Goal: Information Seeking & Learning: Learn about a topic

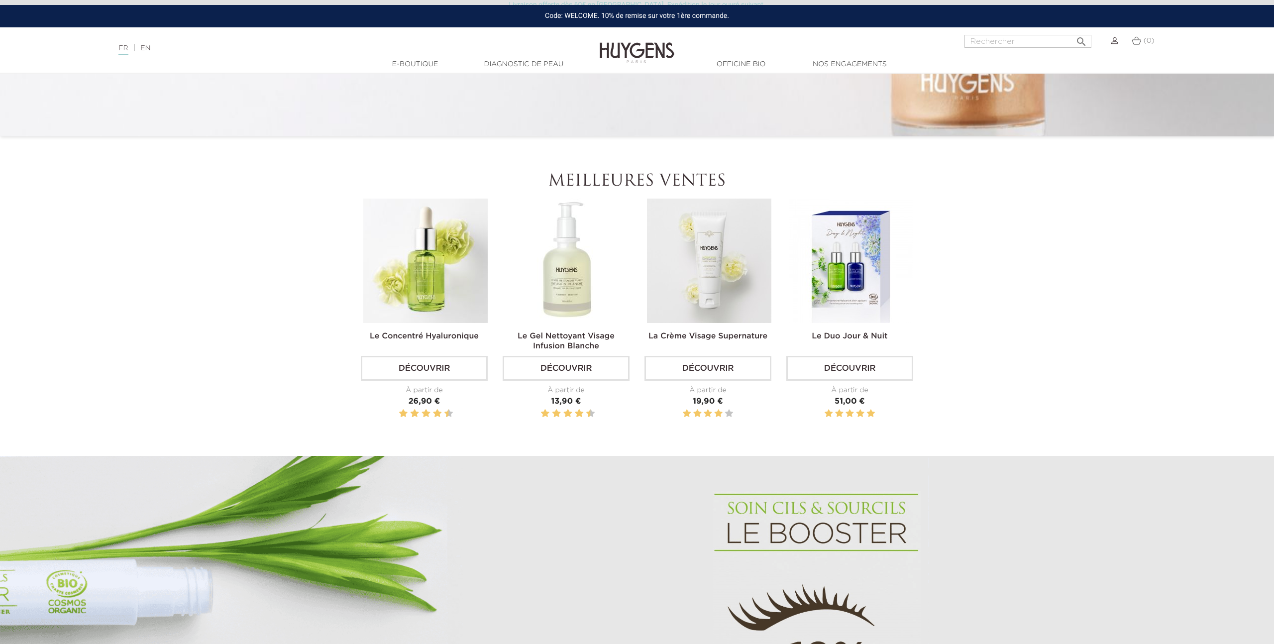
click at [366, 296] on img at bounding box center [425, 261] width 124 height 124
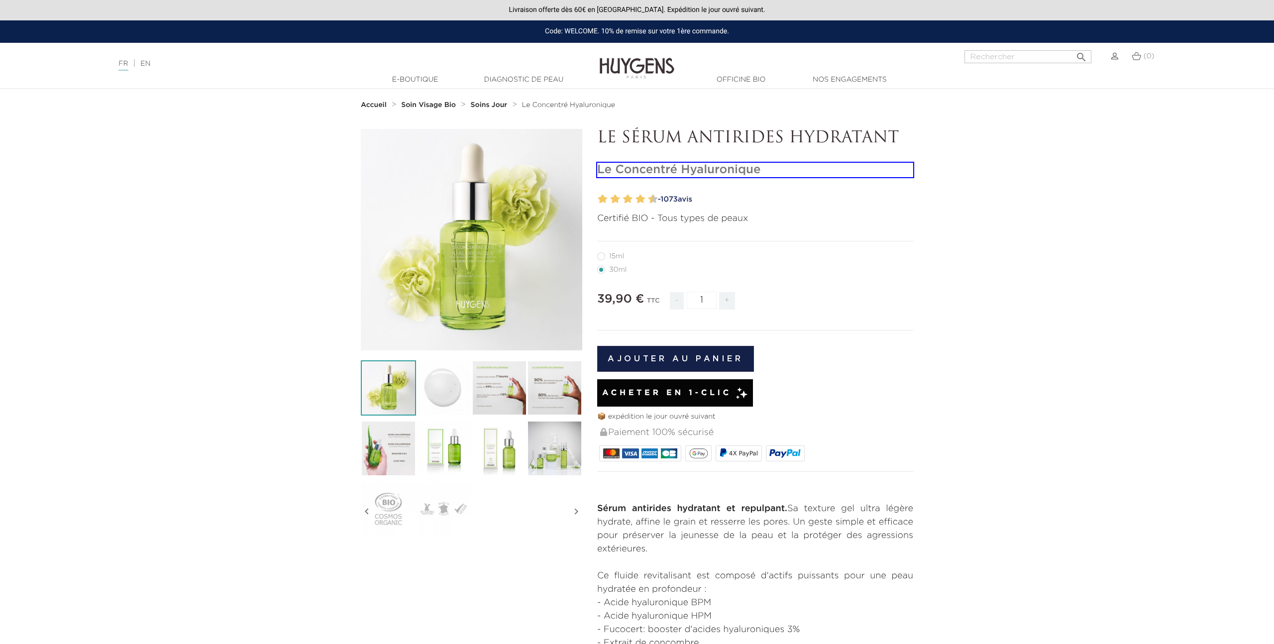
click at [731, 172] on h1 "Le Concentré Hyaluronique" at bounding box center [755, 170] width 316 height 14
click at [752, 172] on h1 "Le Concentré Hyaluronique" at bounding box center [755, 170] width 316 height 14
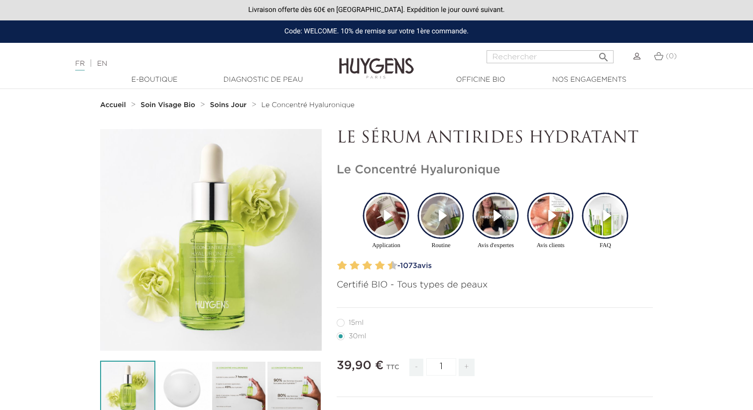
click at [393, 202] on video "Story Video for Application" at bounding box center [386, 216] width 40 height 40
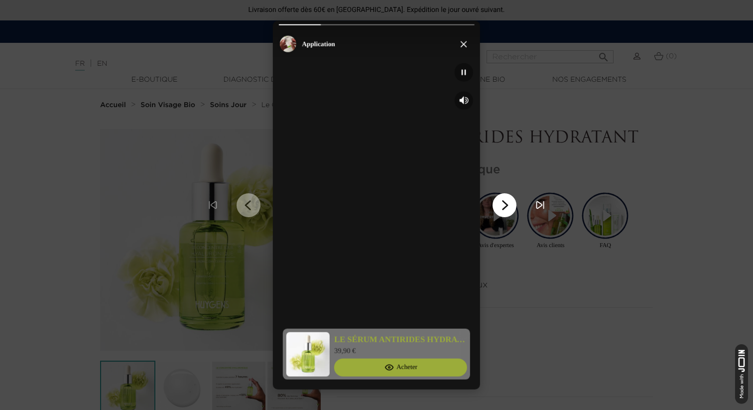
click at [497, 206] on icon "Go to next chapter" at bounding box center [504, 205] width 15 height 15
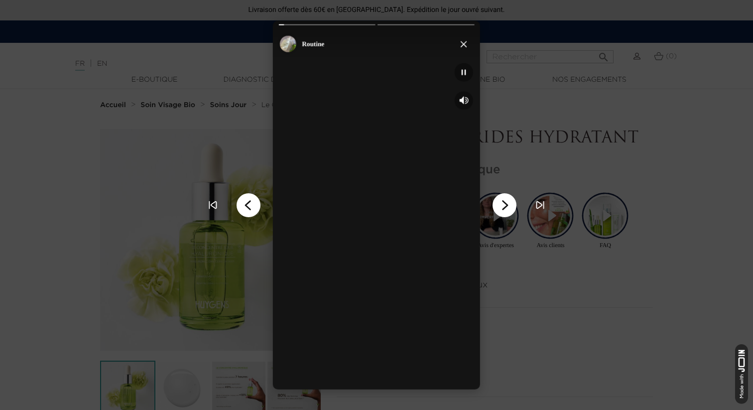
click at [497, 206] on icon "Go to next chapter" at bounding box center [504, 205] width 15 height 15
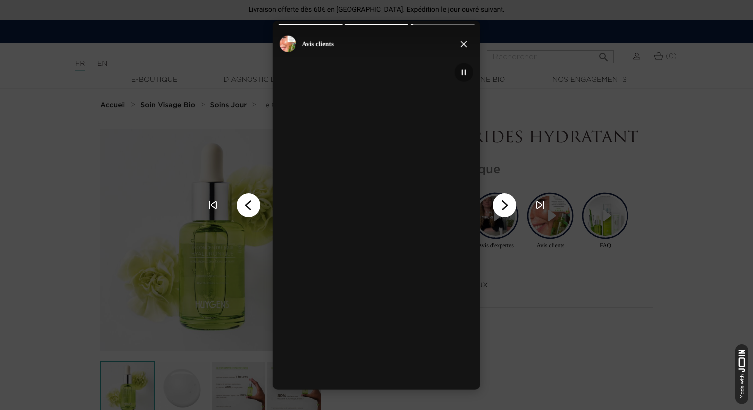
click at [497, 206] on icon "Go to next chapter" at bounding box center [504, 205] width 15 height 15
click at [461, 48] on button "Close" at bounding box center [463, 44] width 18 height 18
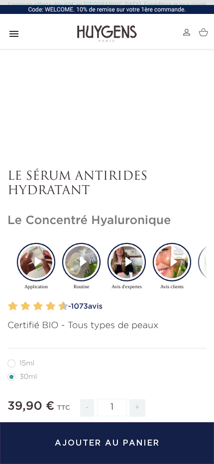
click at [36, 265] on video "Story Video for Application" at bounding box center [35, 261] width 31 height 31
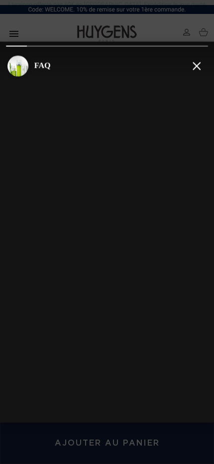
click at [198, 69] on icon "Close the story feed" at bounding box center [196, 65] width 9 height 9
